Goal: Transaction & Acquisition: Purchase product/service

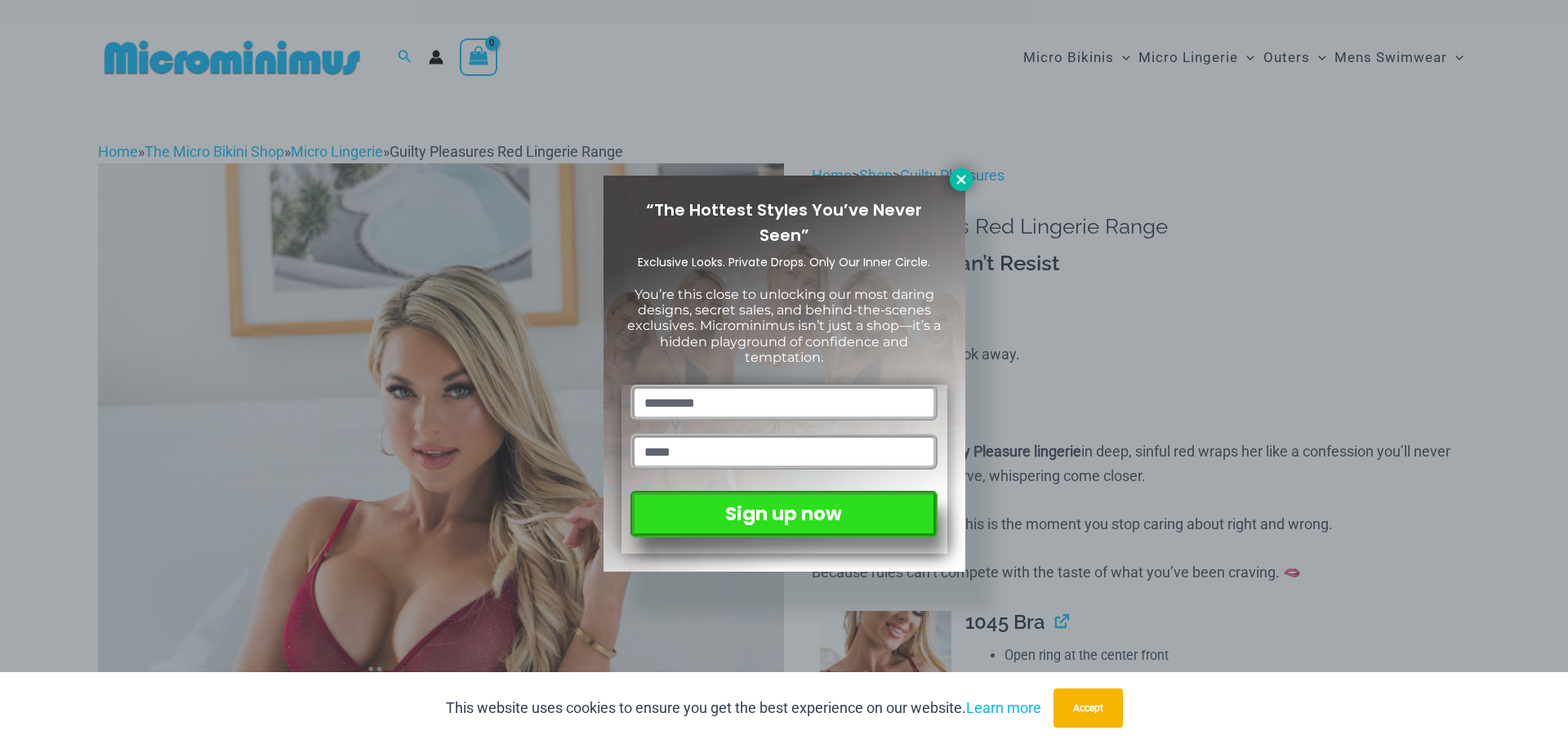
click at [959, 181] on icon at bounding box center [960, 178] width 9 height 9
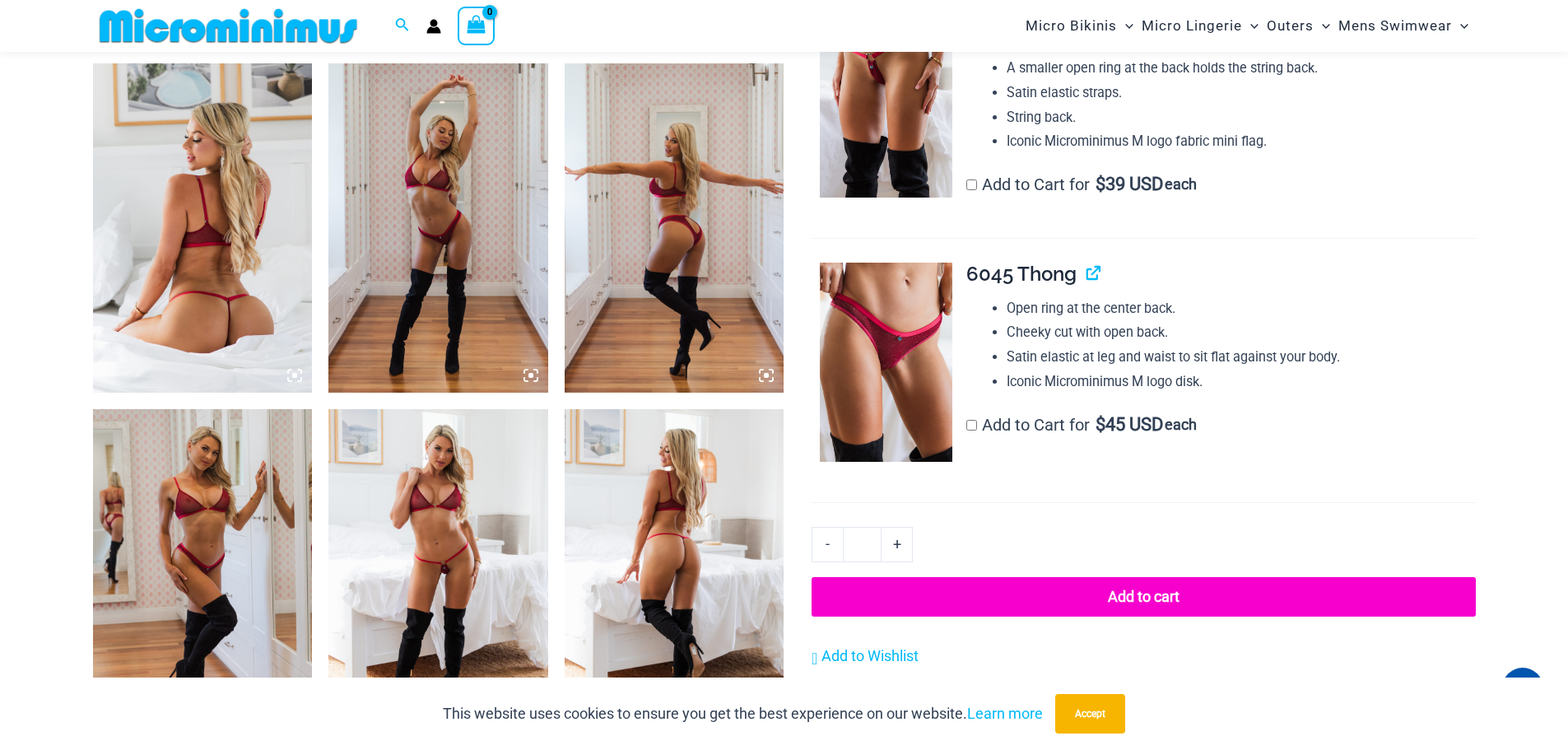
scroll to position [728, 0]
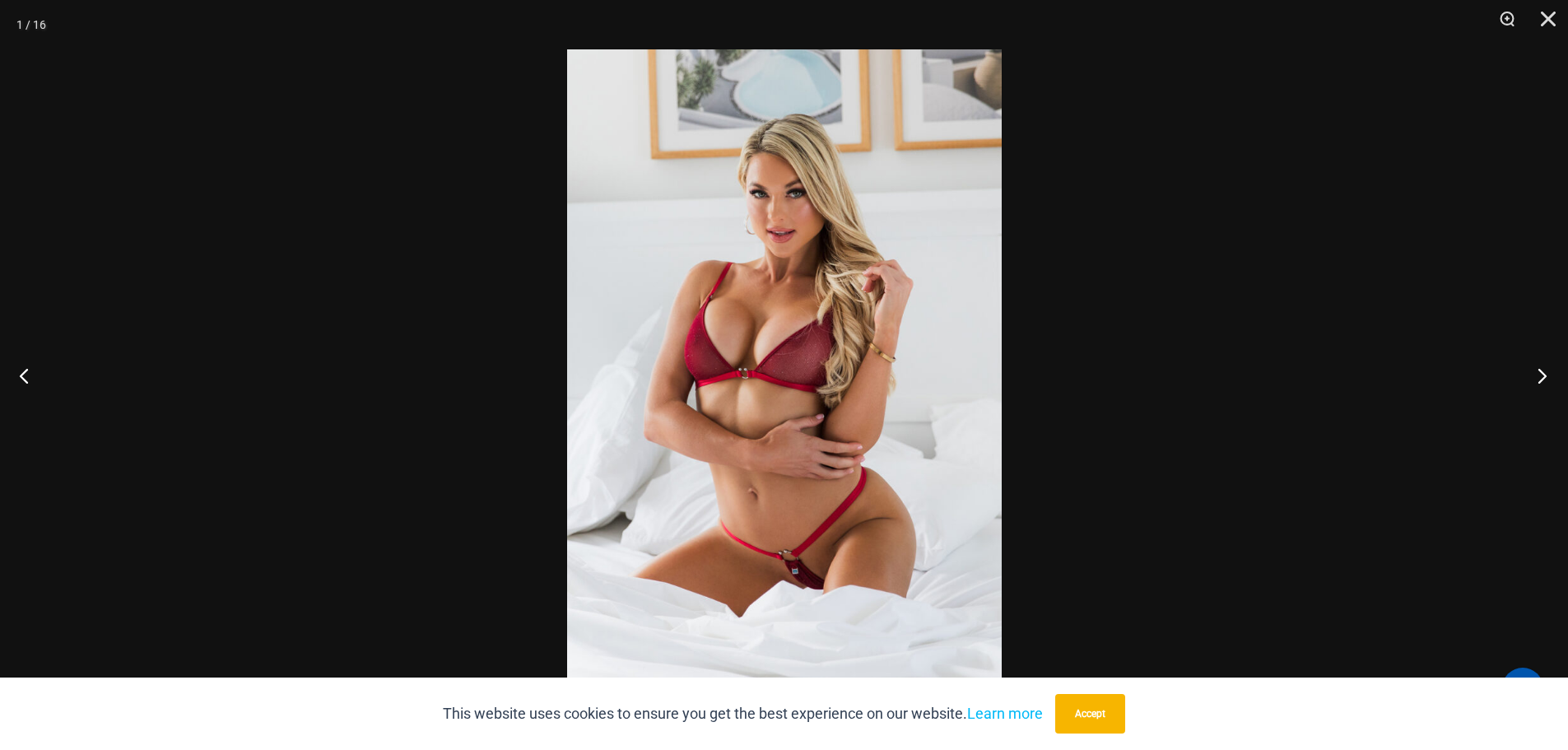
click at [1538, 380] on button "Next" at bounding box center [1536, 375] width 62 height 82
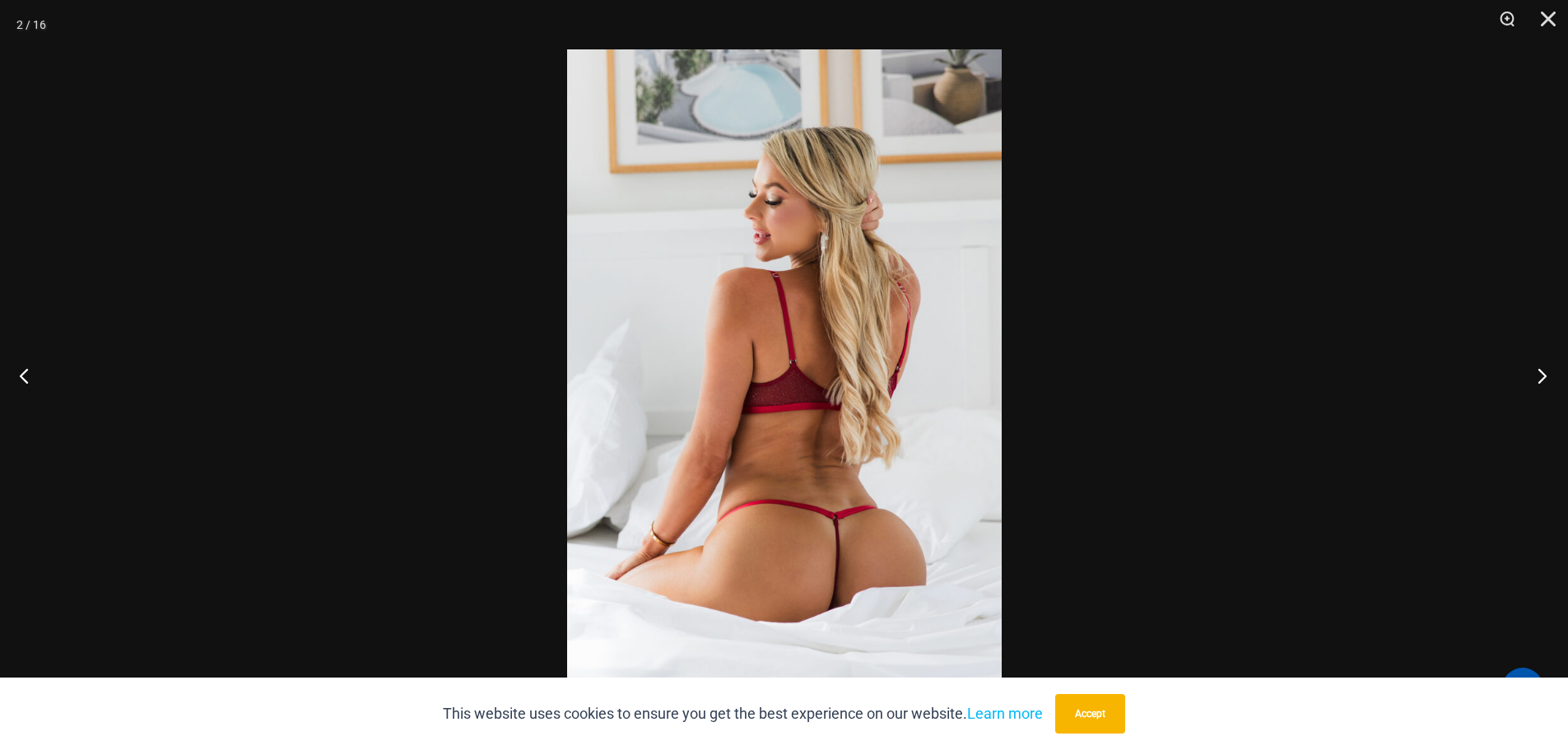
click at [1538, 380] on button "Next" at bounding box center [1536, 375] width 62 height 82
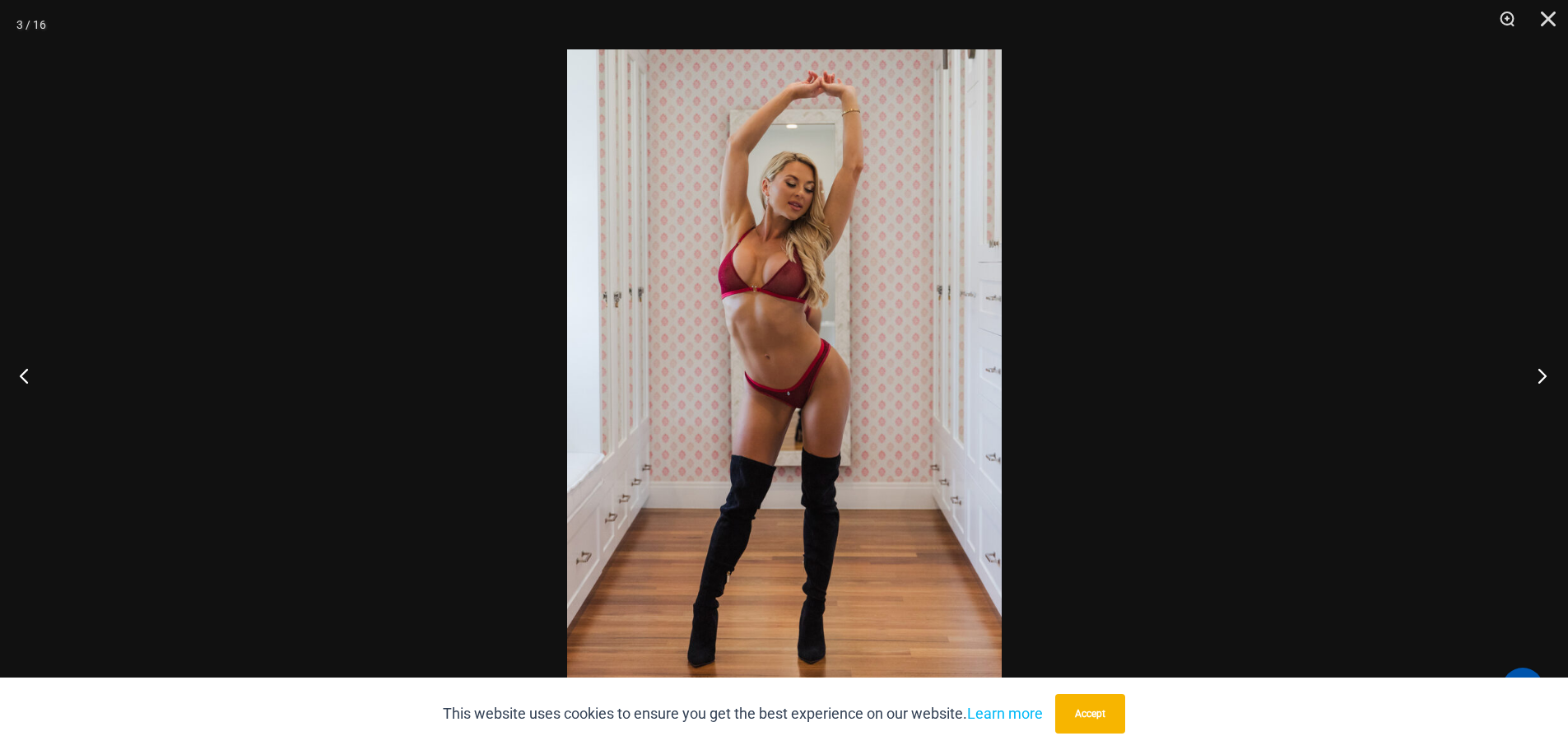
click at [1538, 380] on button "Next" at bounding box center [1536, 375] width 62 height 82
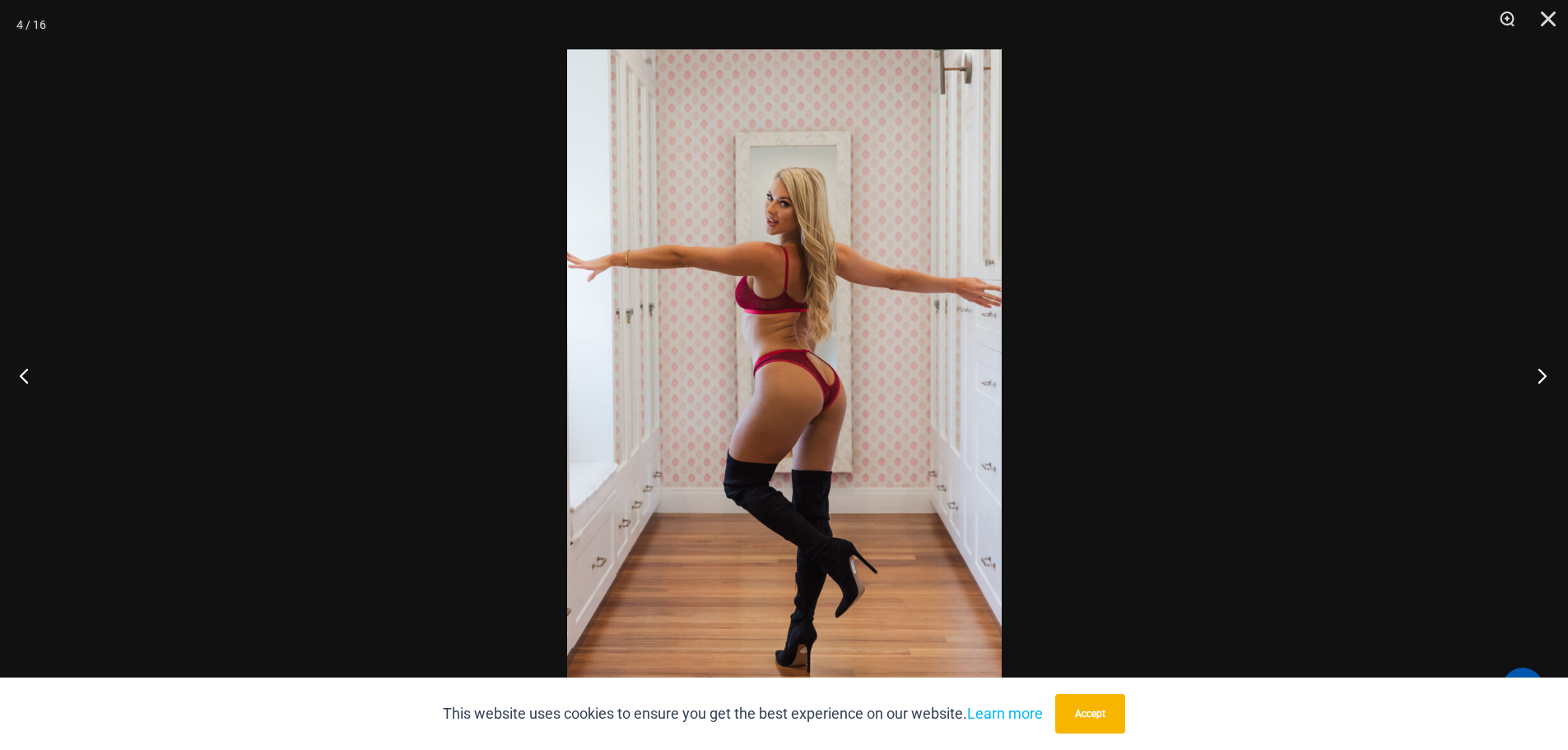
click at [1538, 380] on button "Next" at bounding box center [1536, 375] width 62 height 82
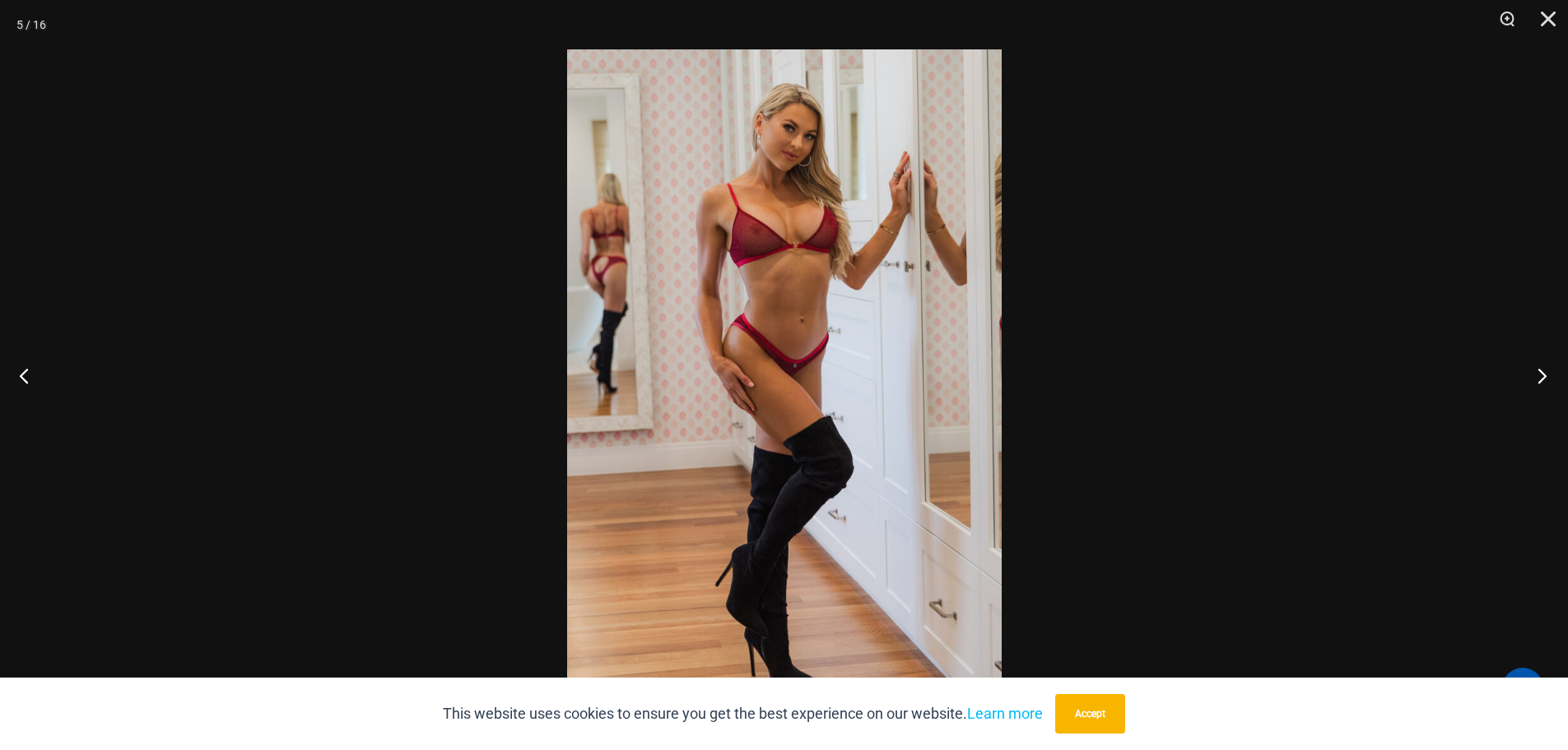
click at [1538, 380] on button "Next" at bounding box center [1536, 375] width 62 height 82
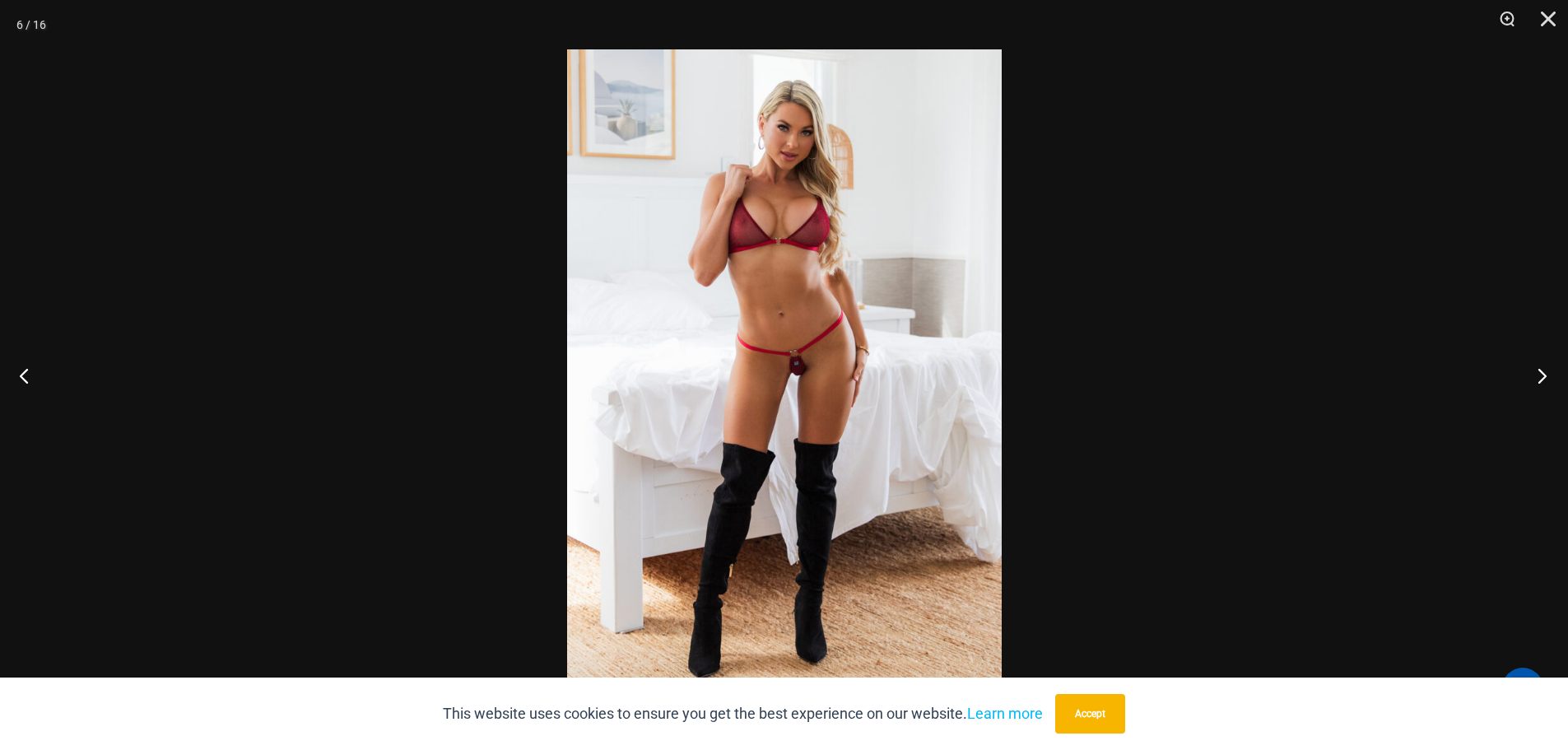
click at [1538, 380] on button "Next" at bounding box center [1536, 375] width 62 height 82
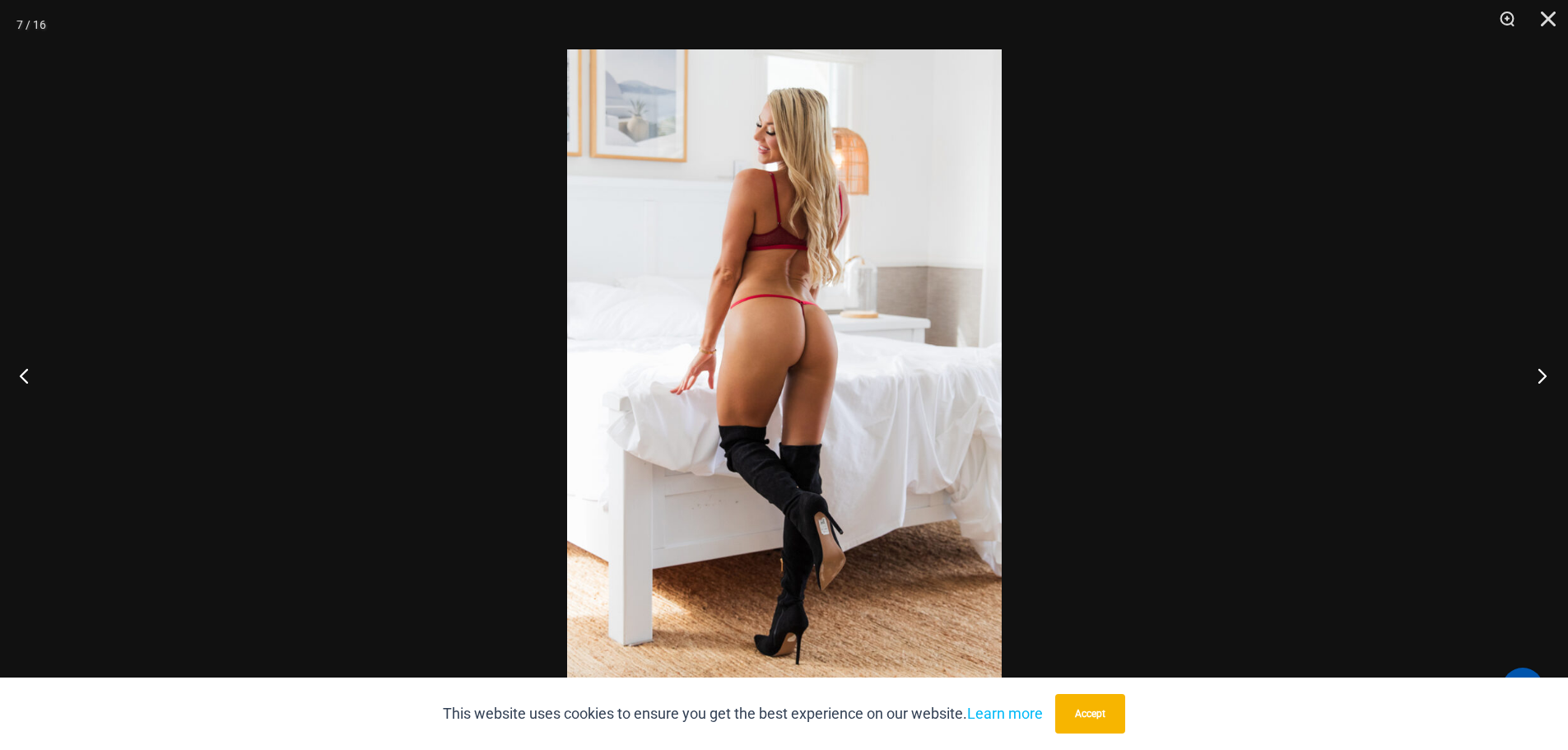
click at [1538, 380] on button "Next" at bounding box center [1536, 375] width 62 height 82
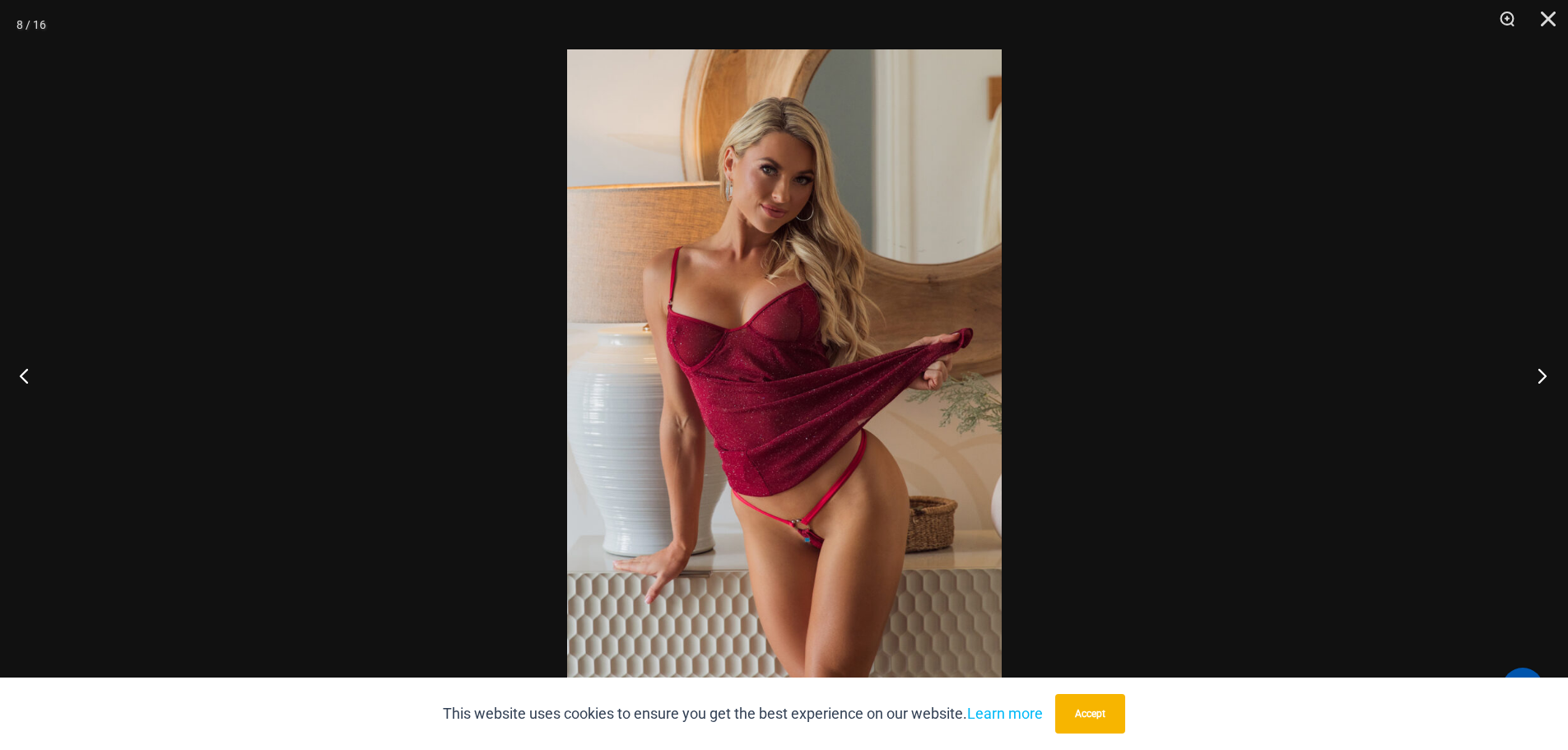
click at [1538, 380] on button "Next" at bounding box center [1536, 375] width 62 height 82
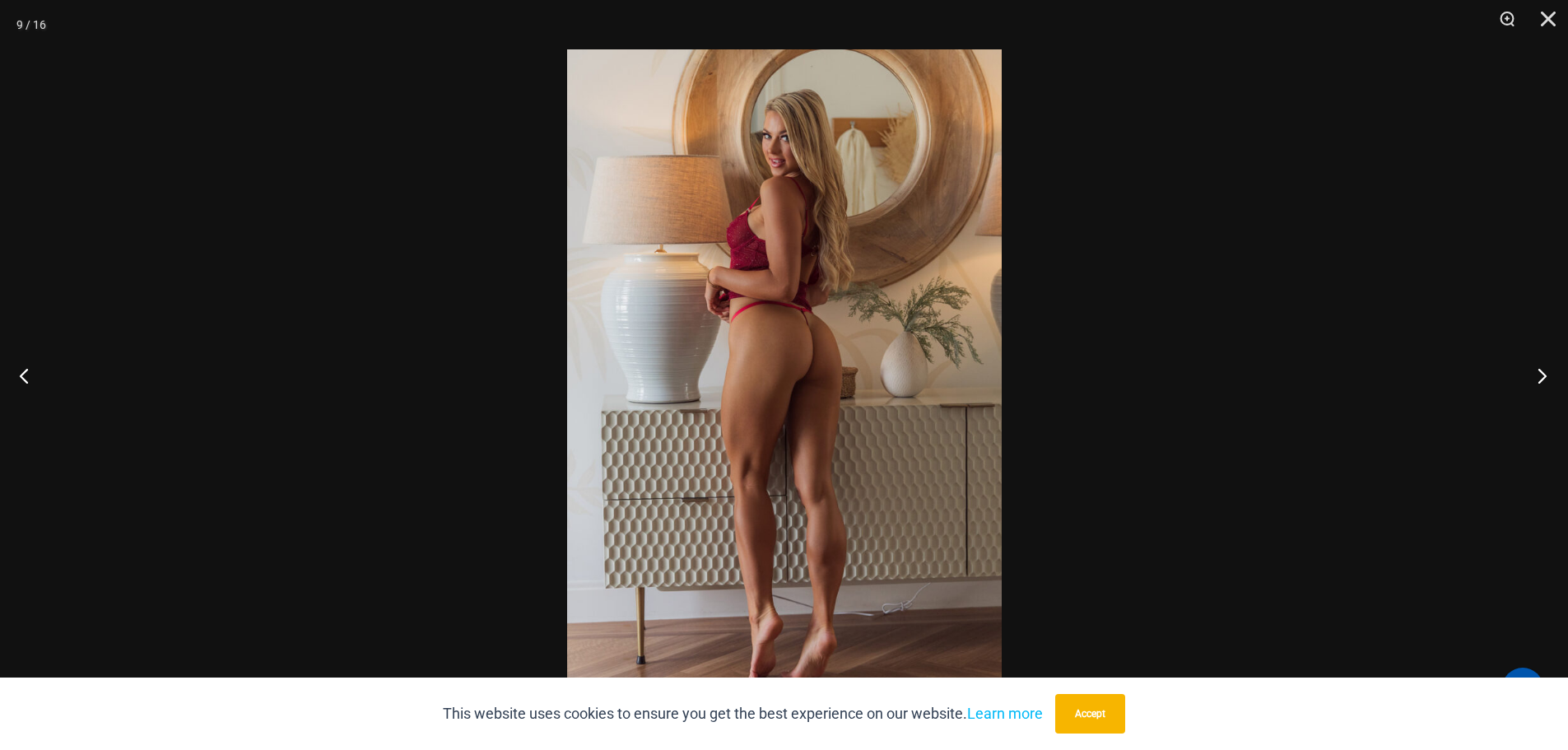
click at [1538, 380] on button "Next" at bounding box center [1536, 375] width 62 height 82
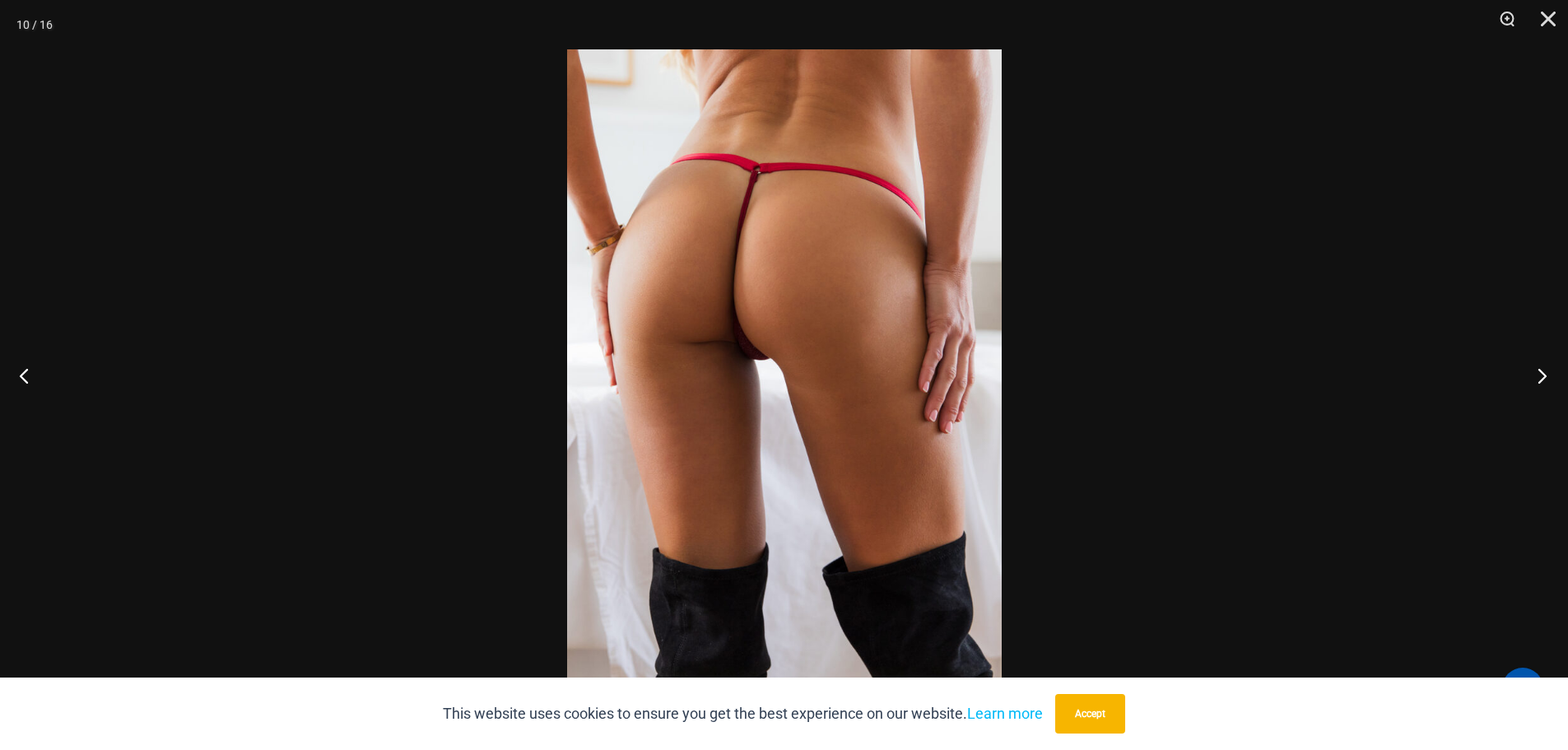
click at [1538, 380] on button "Next" at bounding box center [1536, 375] width 62 height 82
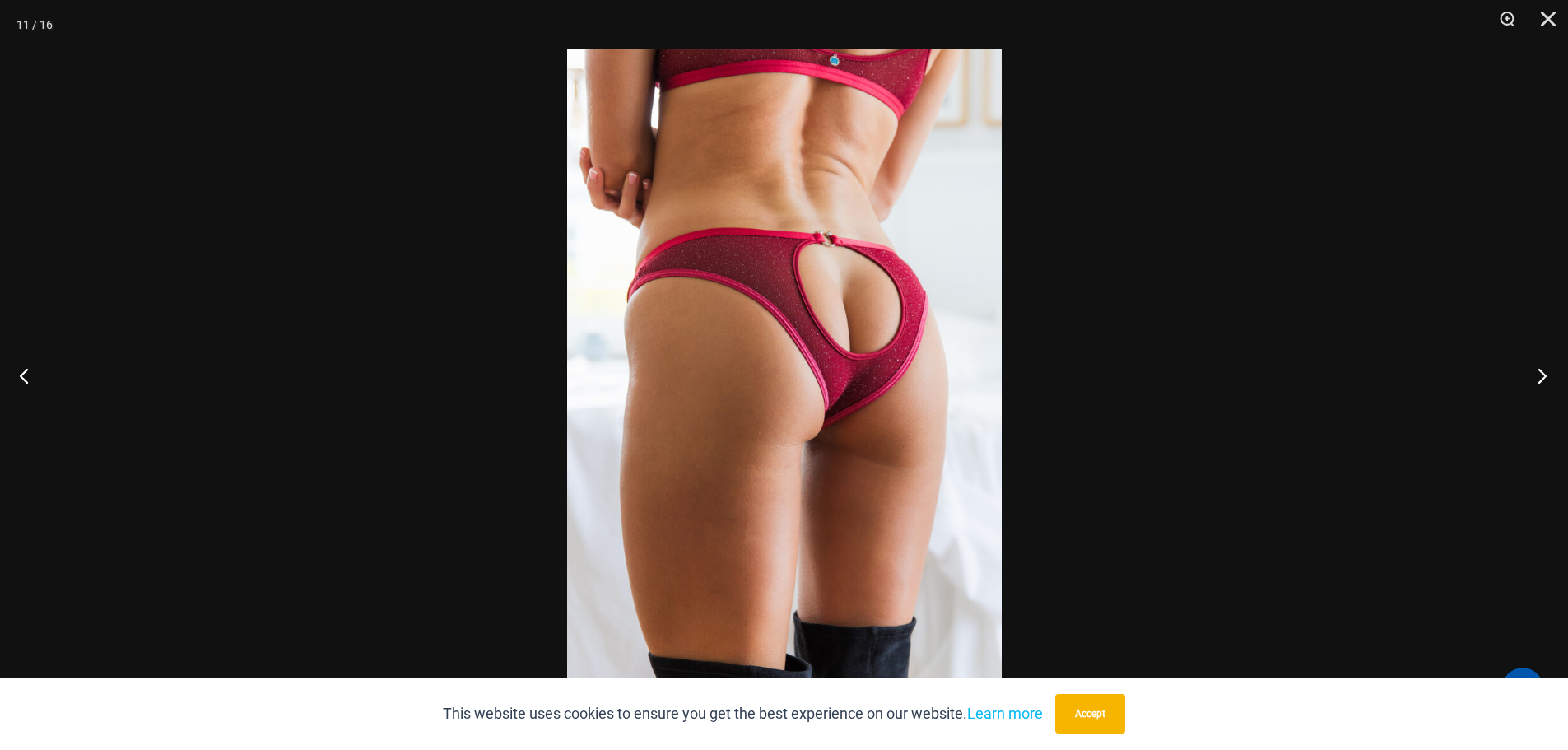
click at [1538, 380] on button "Next" at bounding box center [1536, 375] width 62 height 82
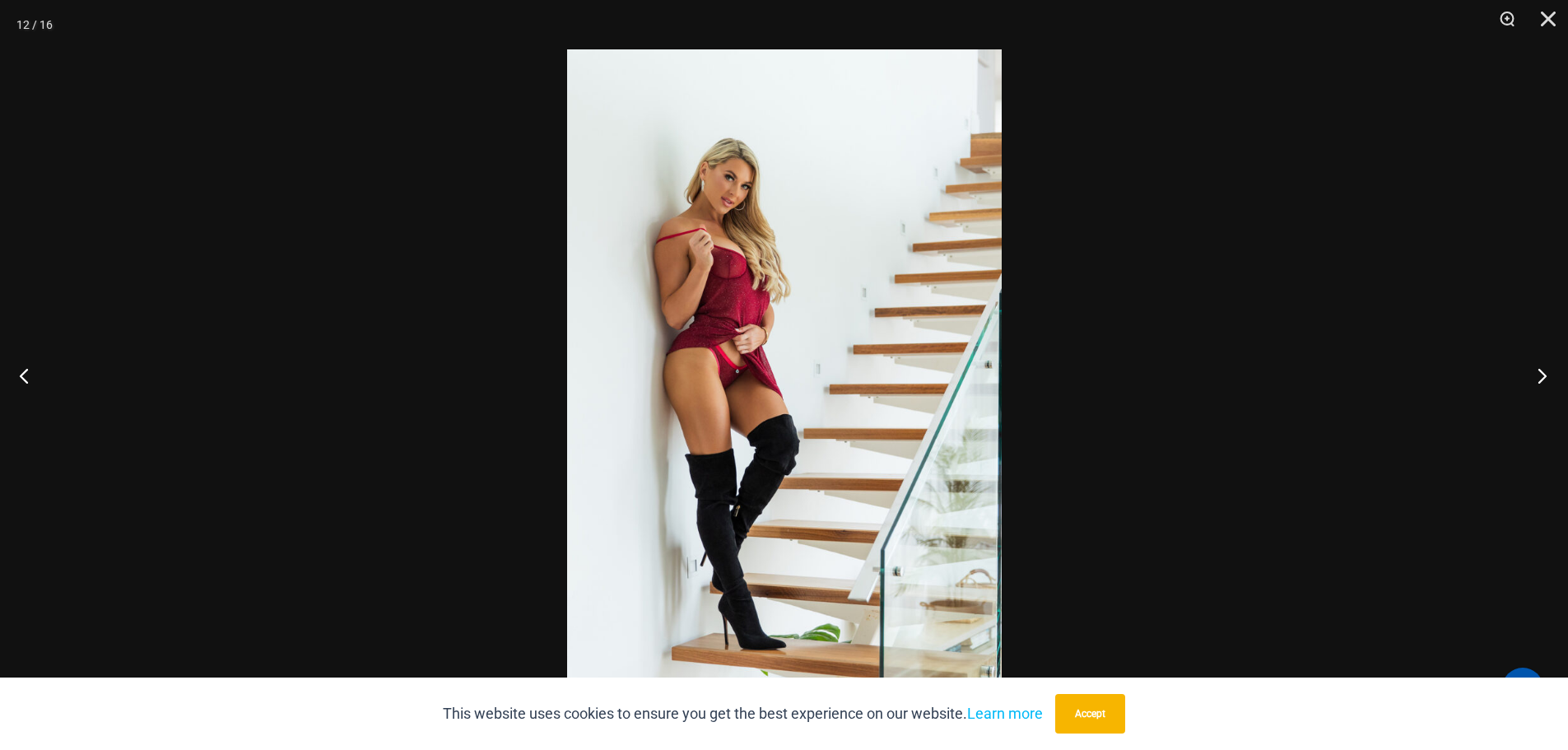
click at [1538, 380] on button "Next" at bounding box center [1536, 375] width 62 height 82
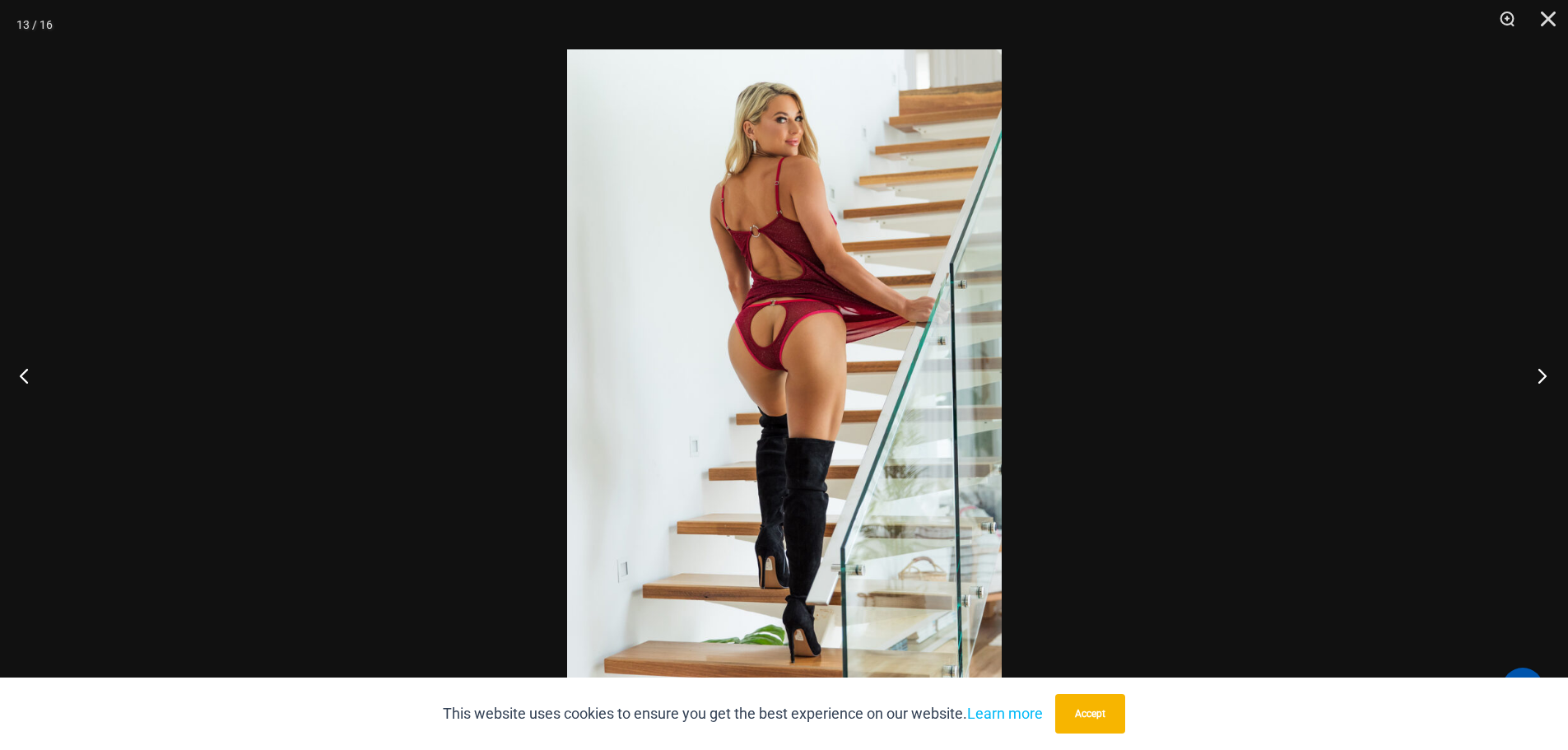
click at [1538, 380] on button "Next" at bounding box center [1536, 375] width 62 height 82
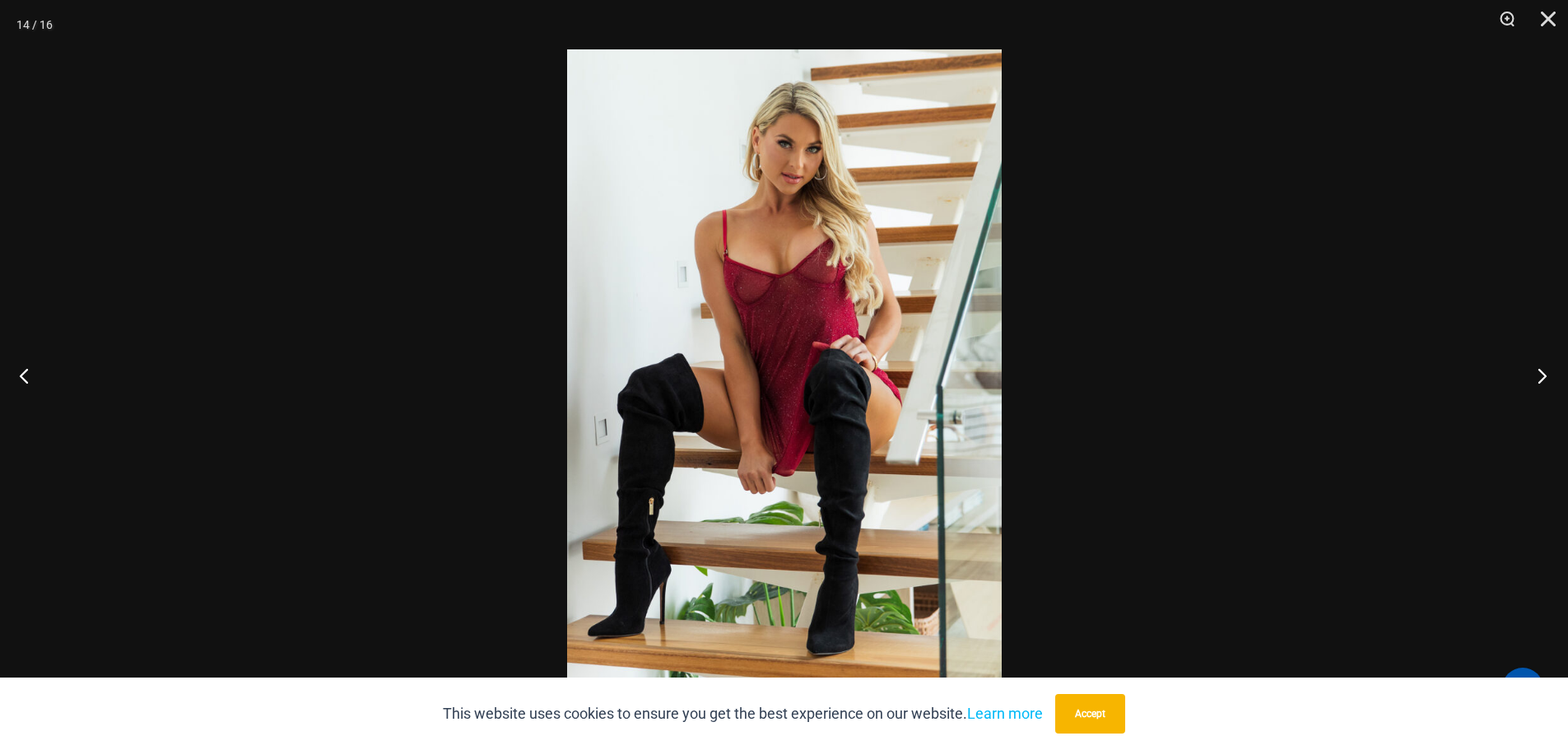
click at [1538, 380] on button "Next" at bounding box center [1536, 375] width 62 height 82
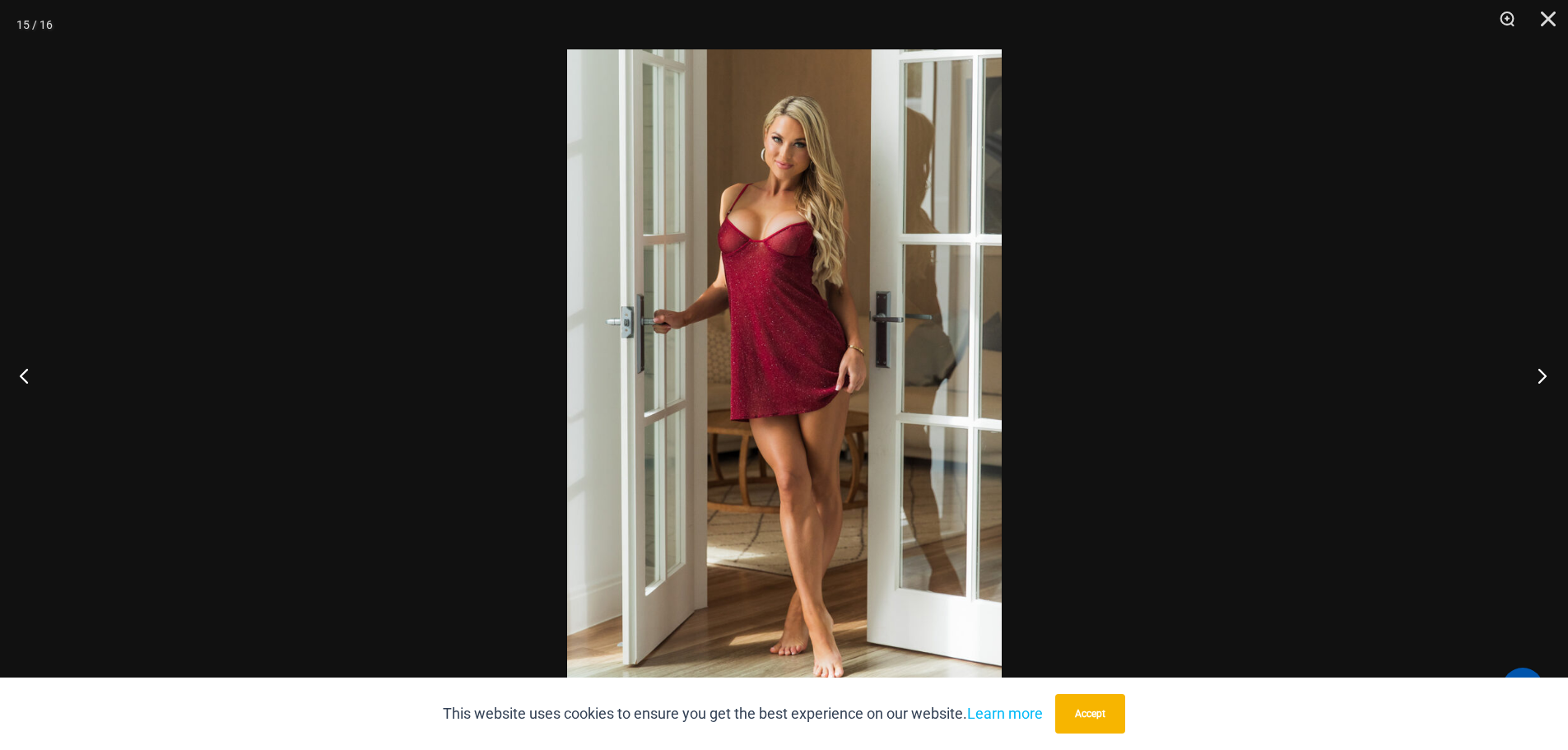
click at [1538, 380] on button "Next" at bounding box center [1536, 375] width 62 height 82
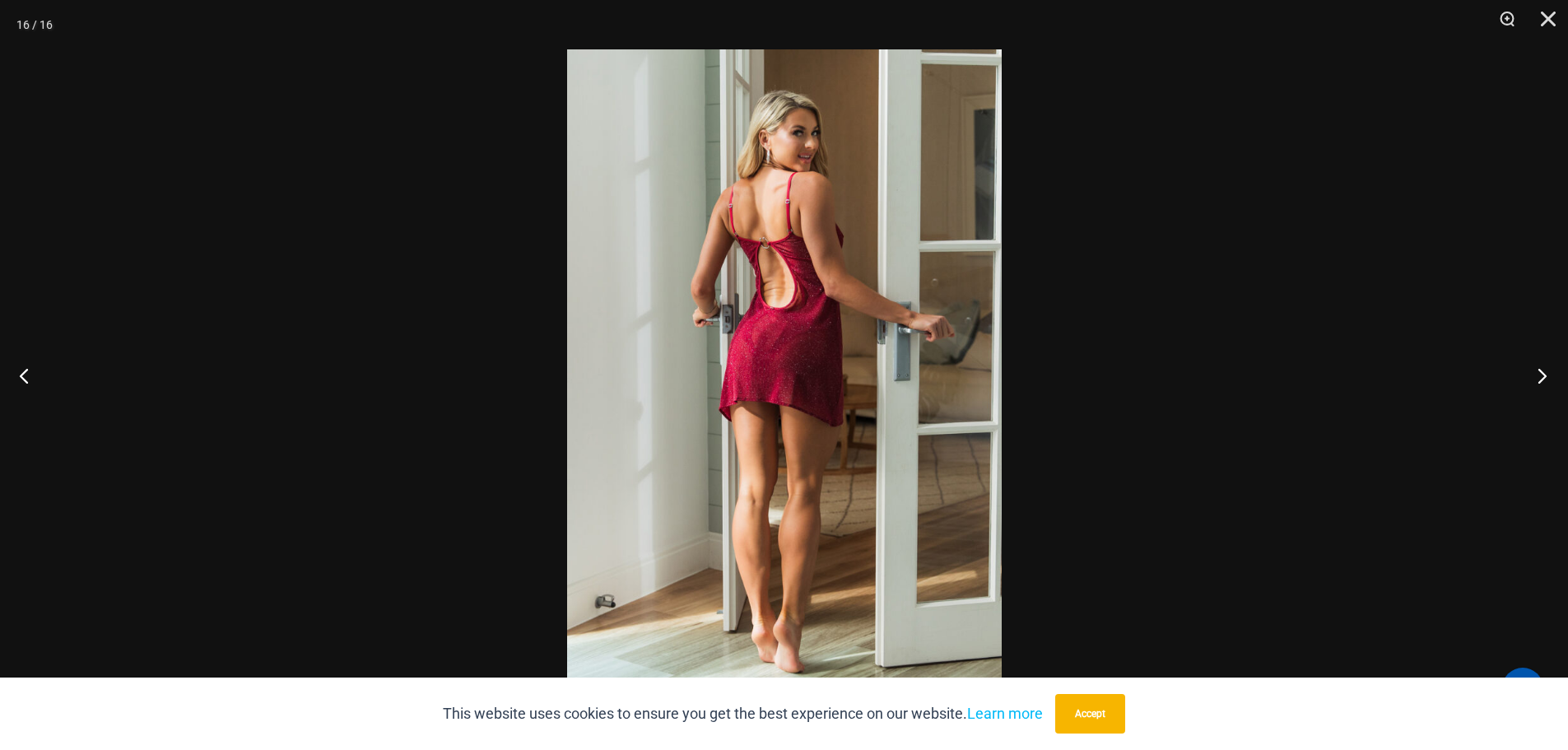
click at [1538, 380] on button "Next" at bounding box center [1536, 375] width 62 height 82
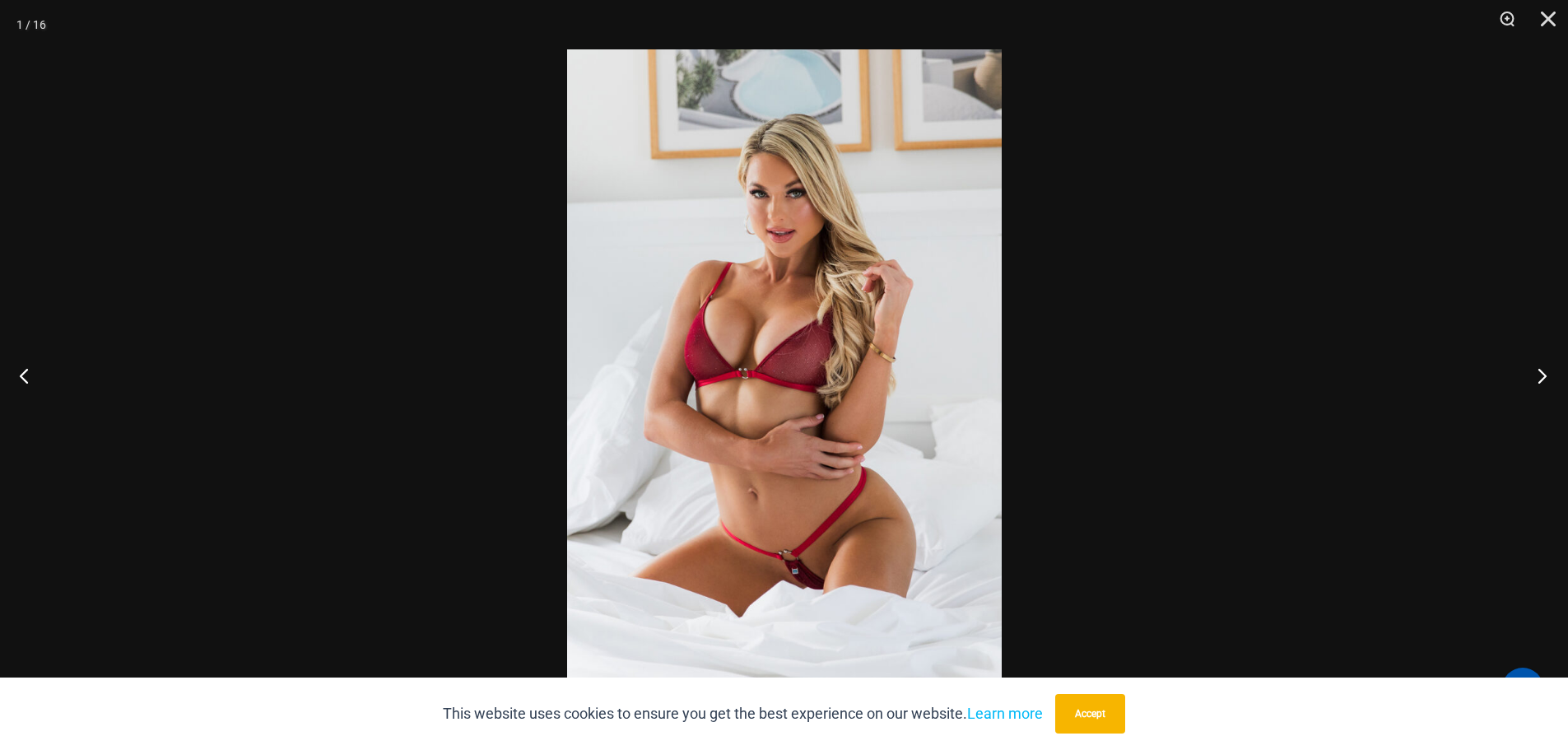
click at [1538, 380] on button "Next" at bounding box center [1536, 375] width 62 height 82
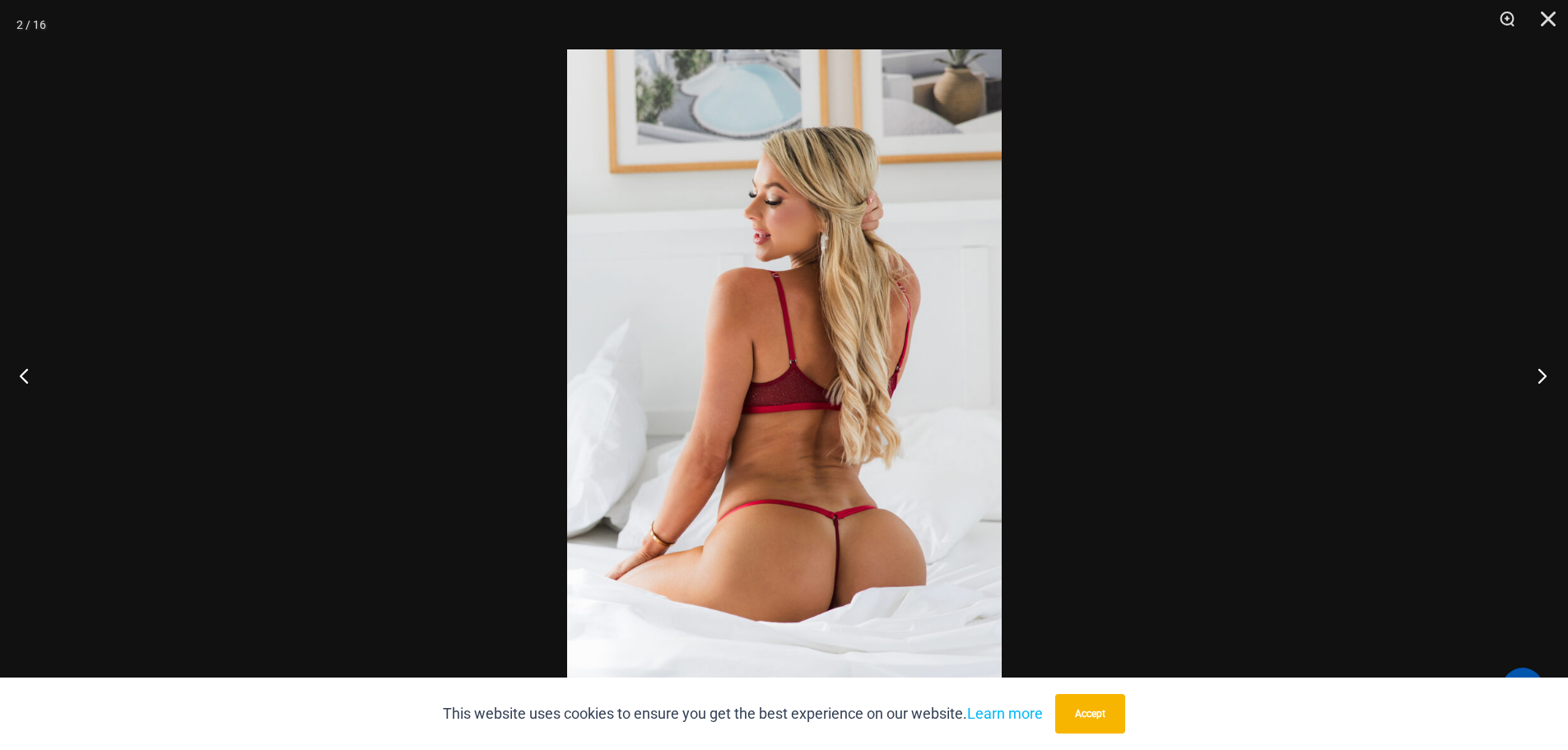
click at [1539, 380] on button "Next" at bounding box center [1536, 375] width 62 height 82
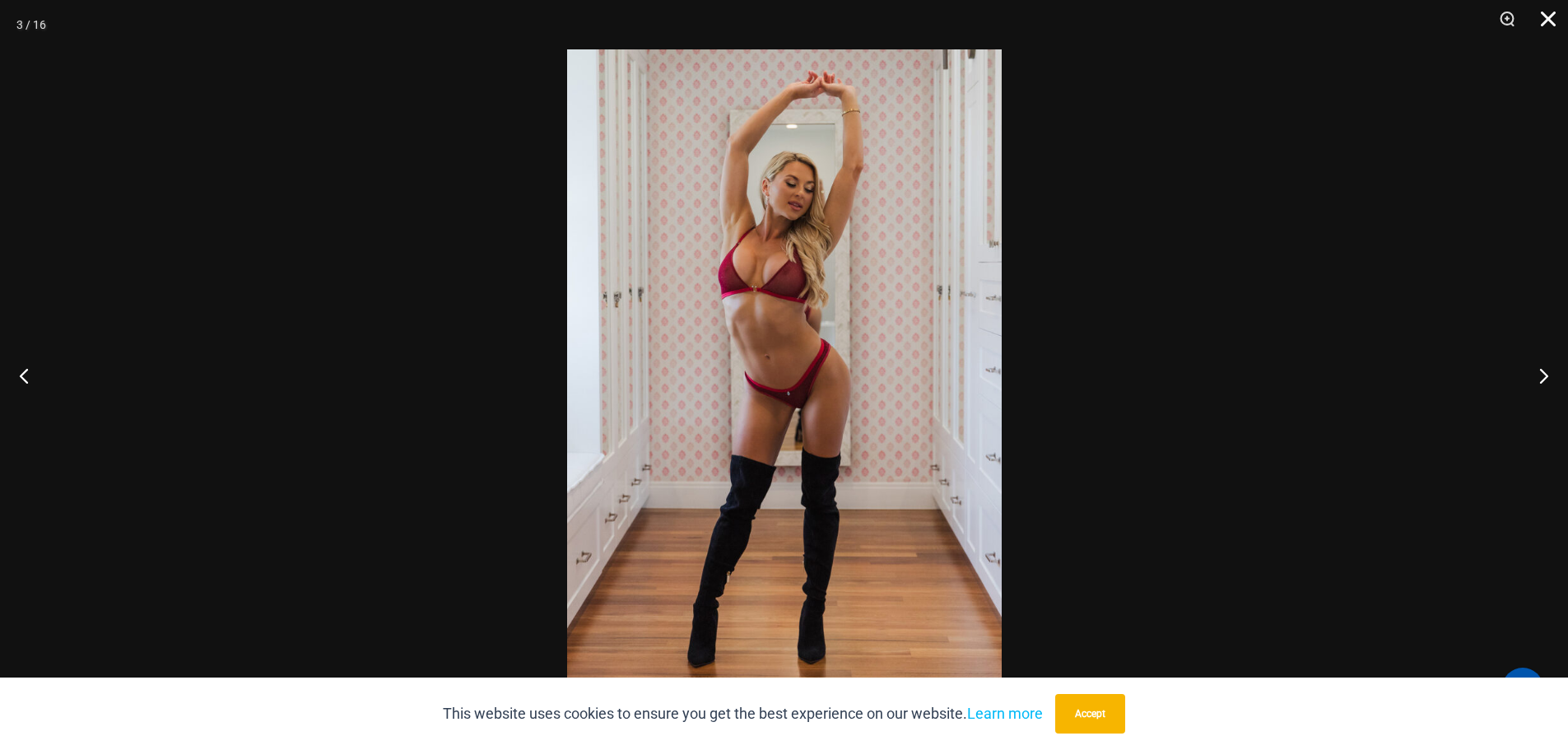
click at [1546, 15] on button "Close" at bounding box center [1542, 25] width 41 height 50
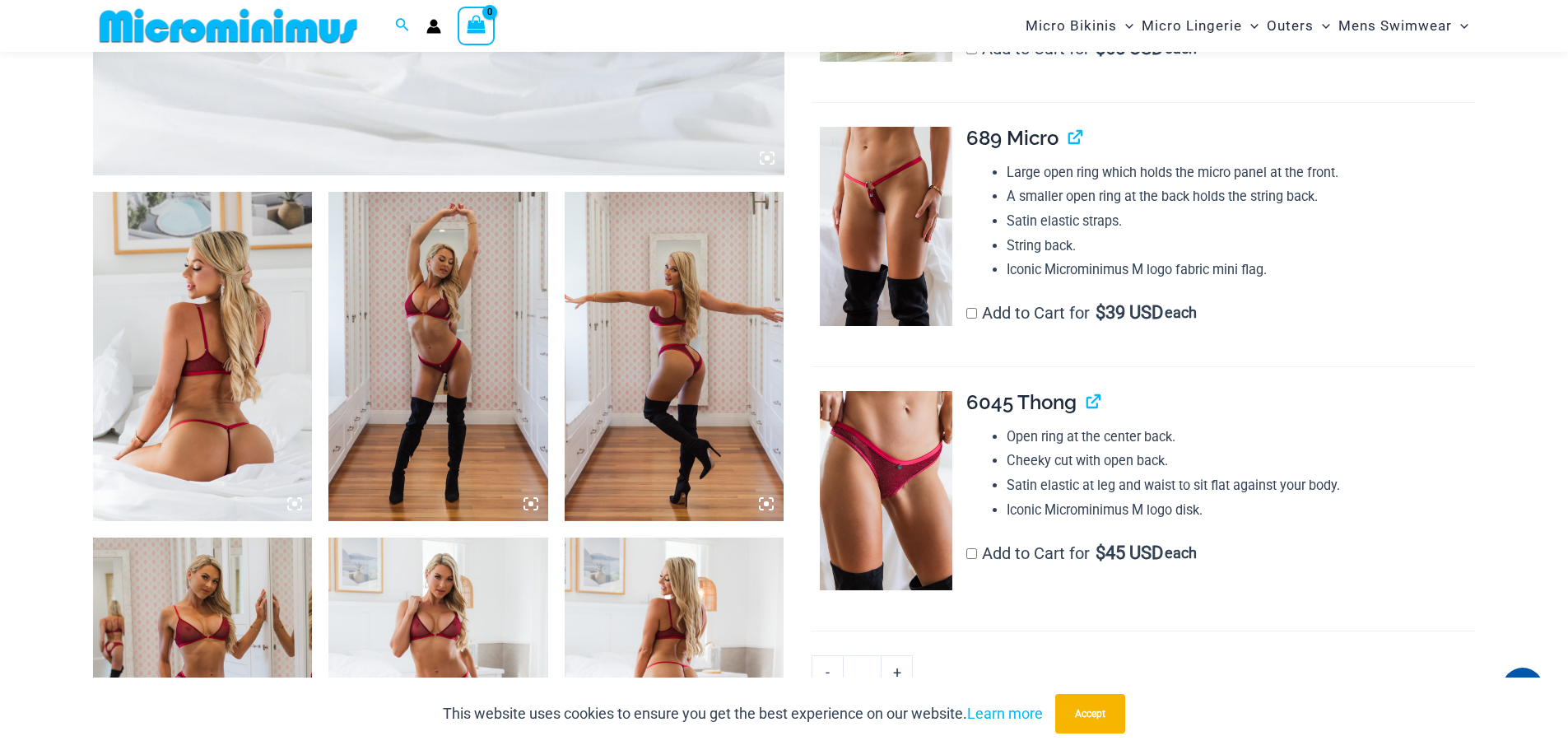
scroll to position [975, 0]
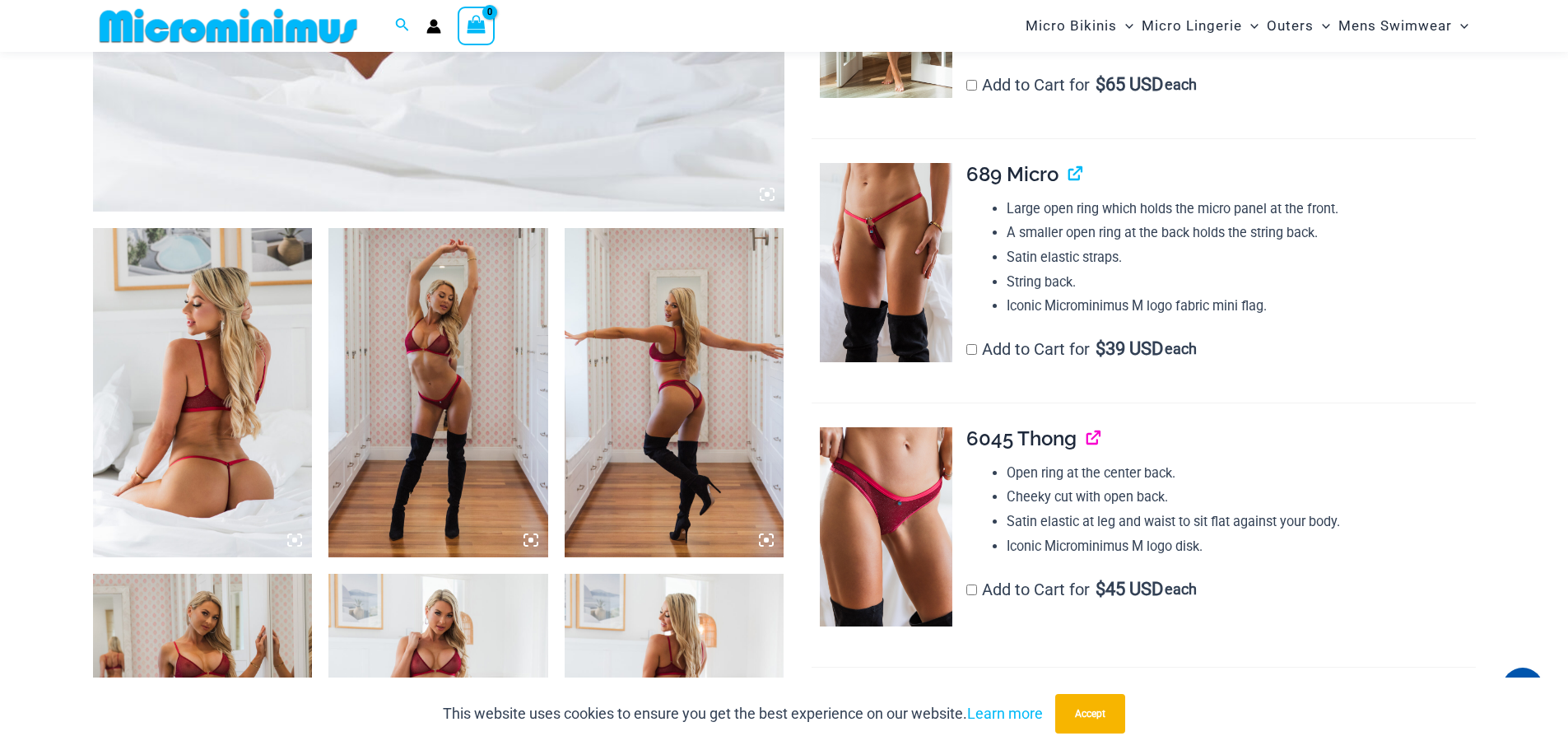
click at [1086, 439] on link "View product" at bounding box center [1086, 438] width 0 height 24
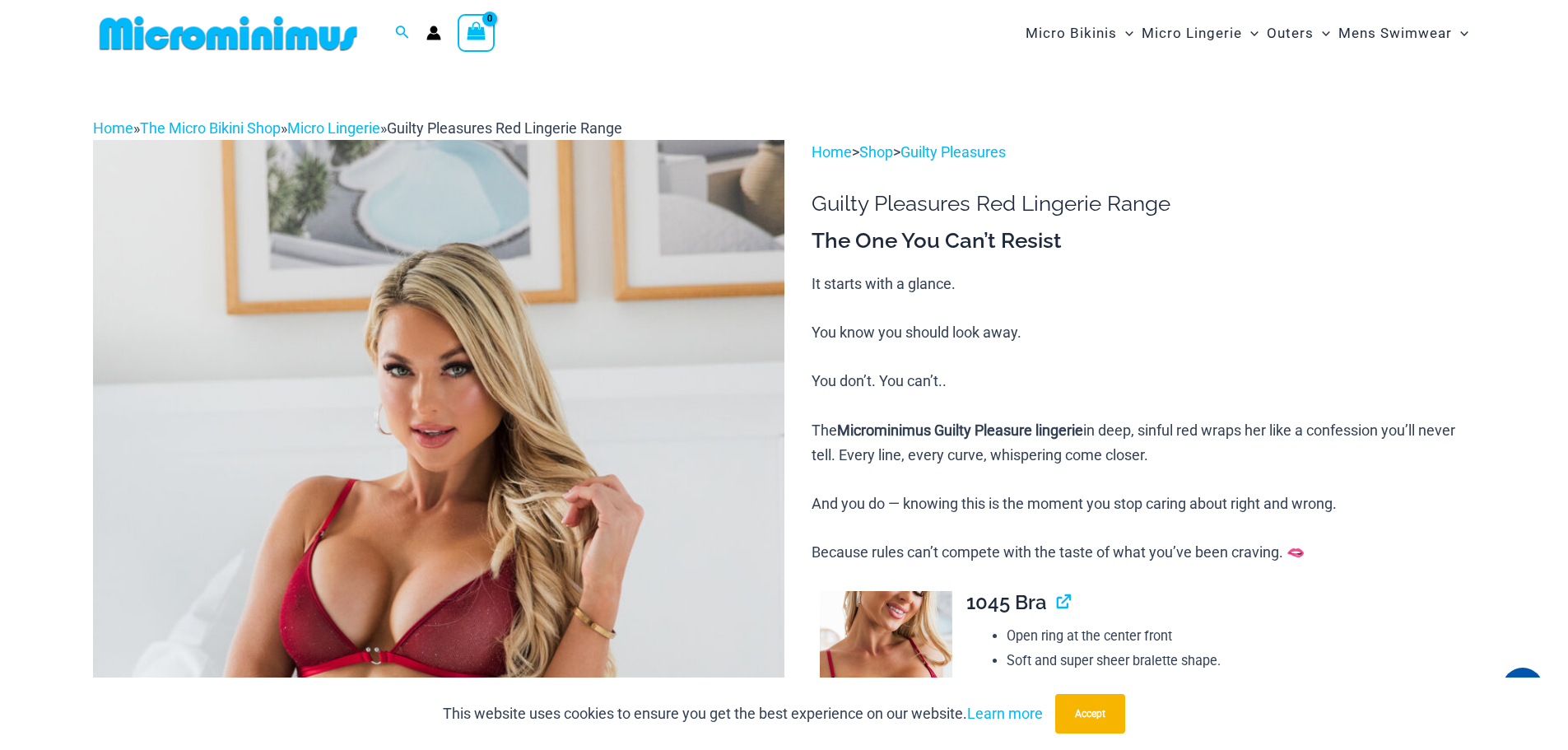
scroll to position [0, 0]
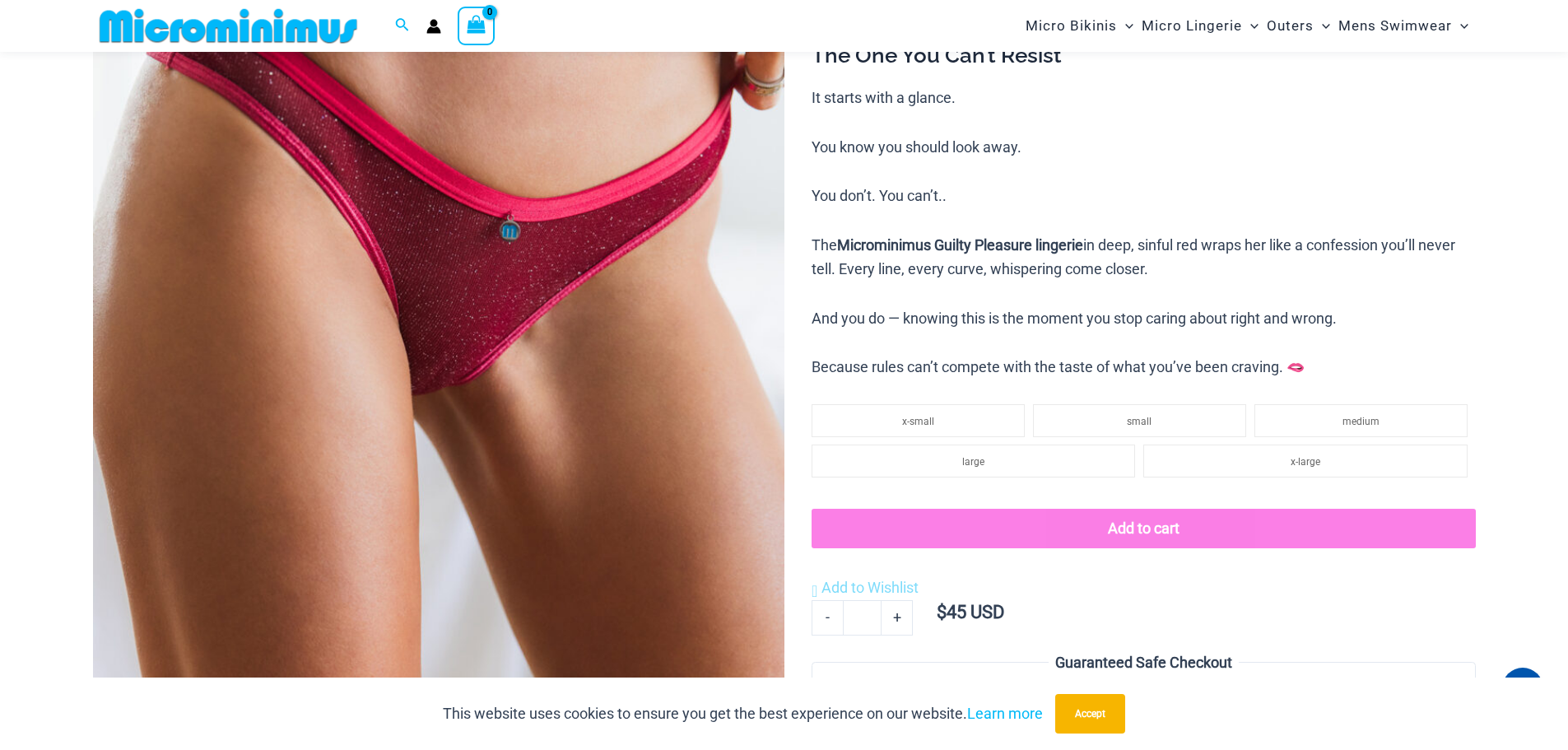
scroll to position [316, 0]
